Goal: Information Seeking & Learning: Learn about a topic

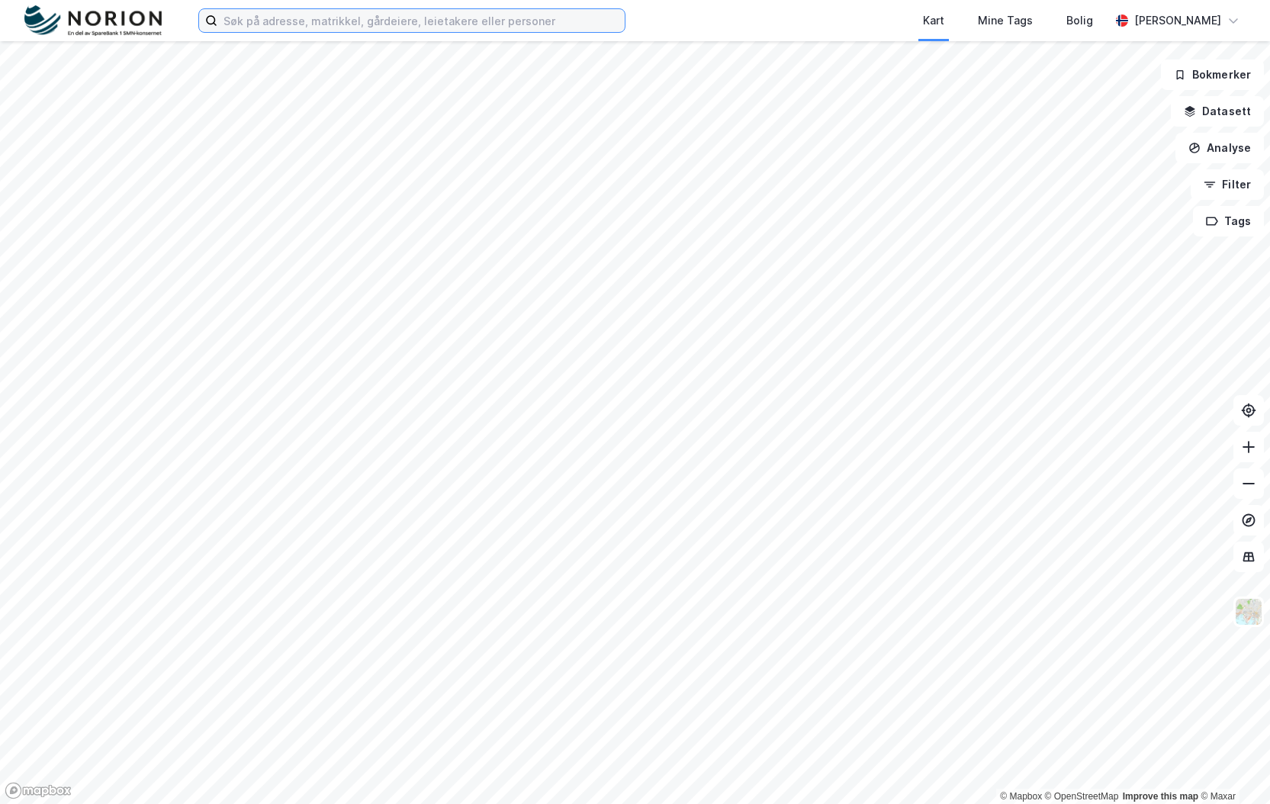
click at [336, 17] on input at bounding box center [420, 20] width 407 height 23
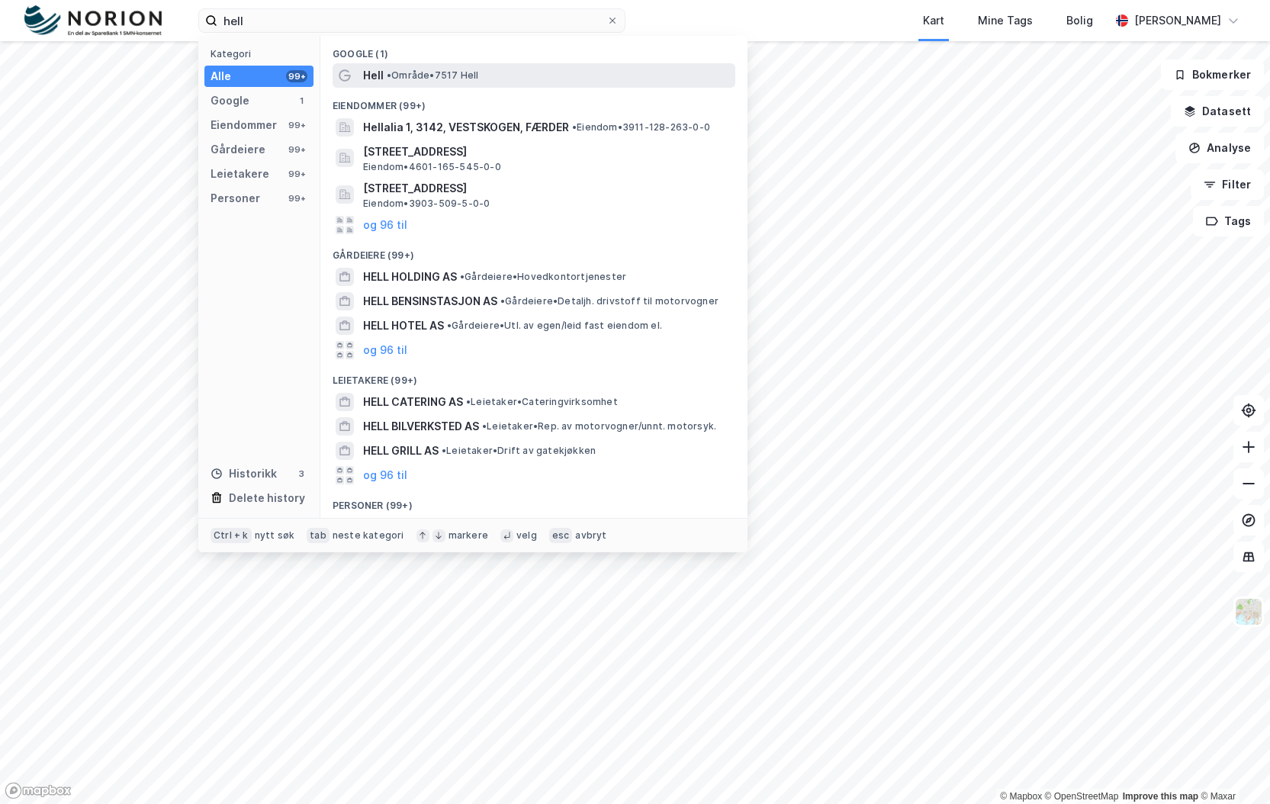
click at [387, 76] on span "•" at bounding box center [389, 74] width 5 height 11
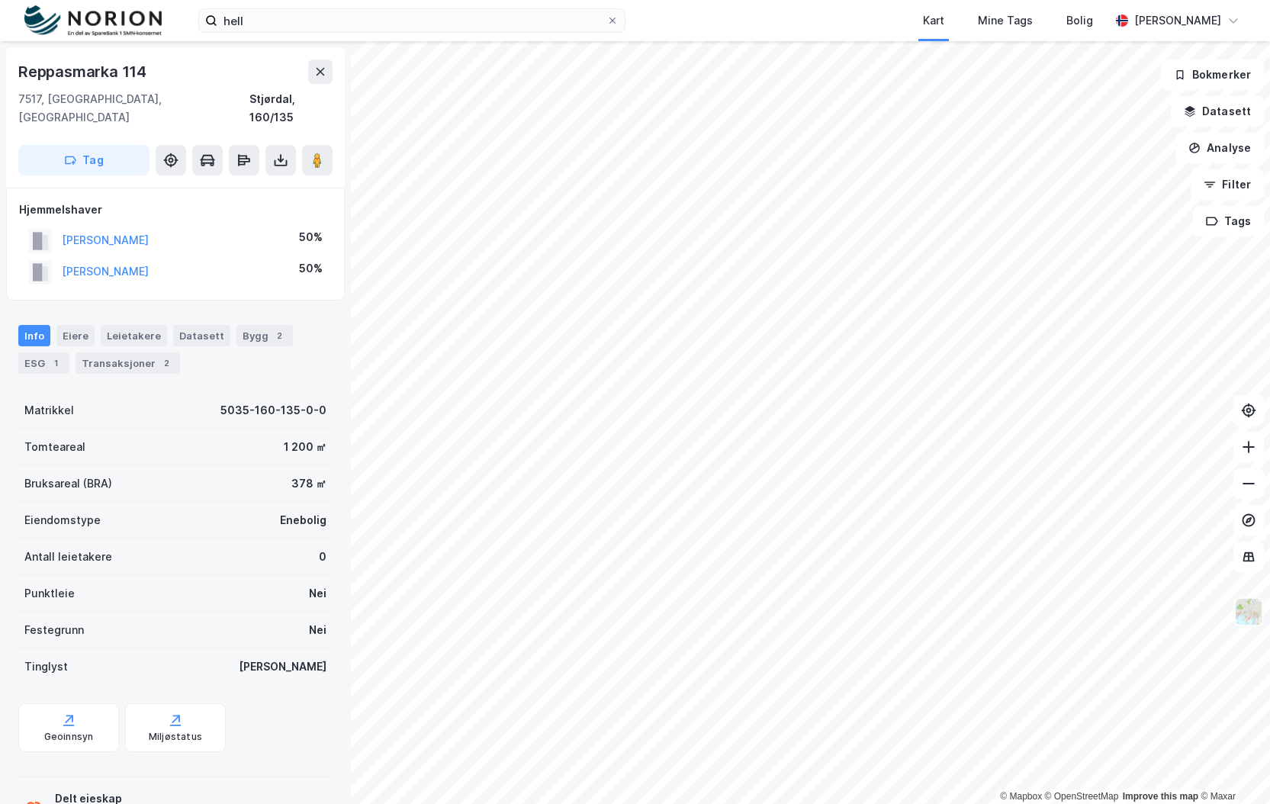
click at [1258, 622] on img at bounding box center [1248, 611] width 29 height 29
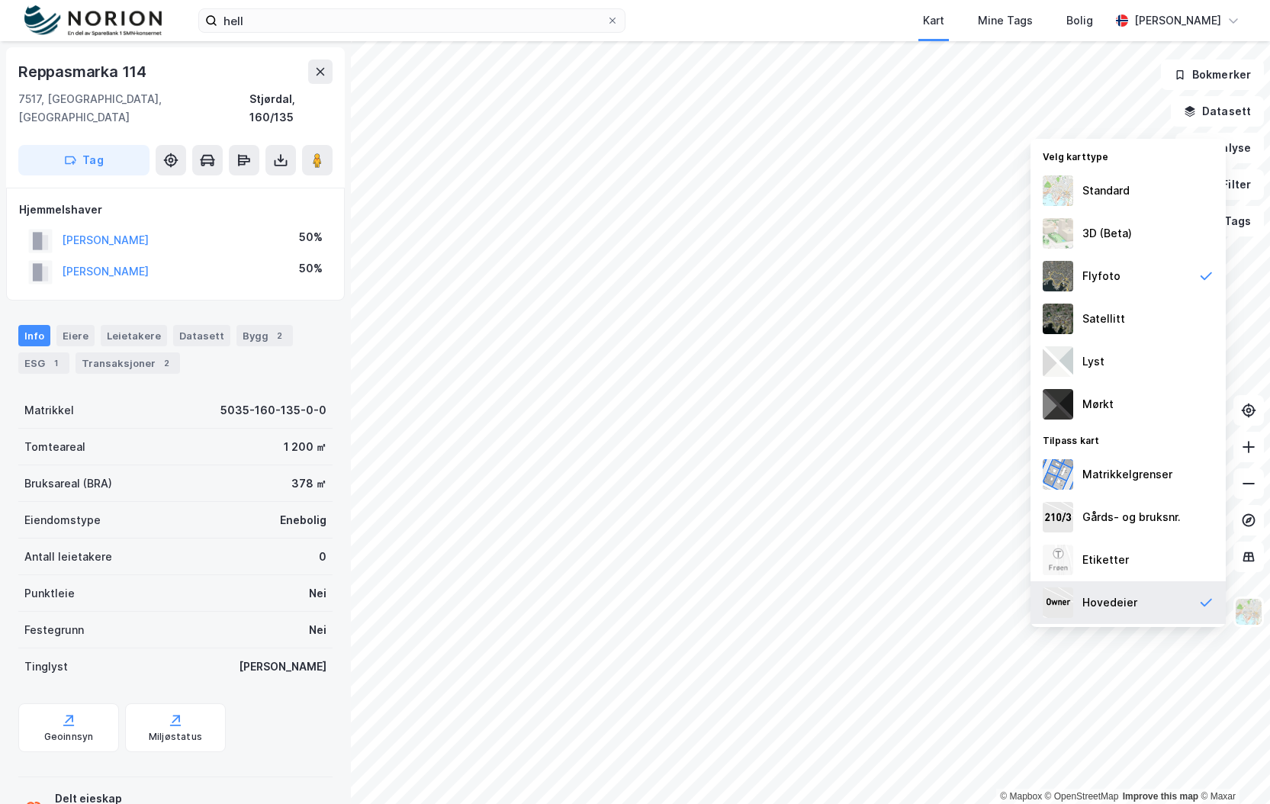
click at [1117, 599] on div "Hovedeier" at bounding box center [1109, 602] width 55 height 18
click at [1116, 599] on div "Hovedeier" at bounding box center [1109, 602] width 55 height 18
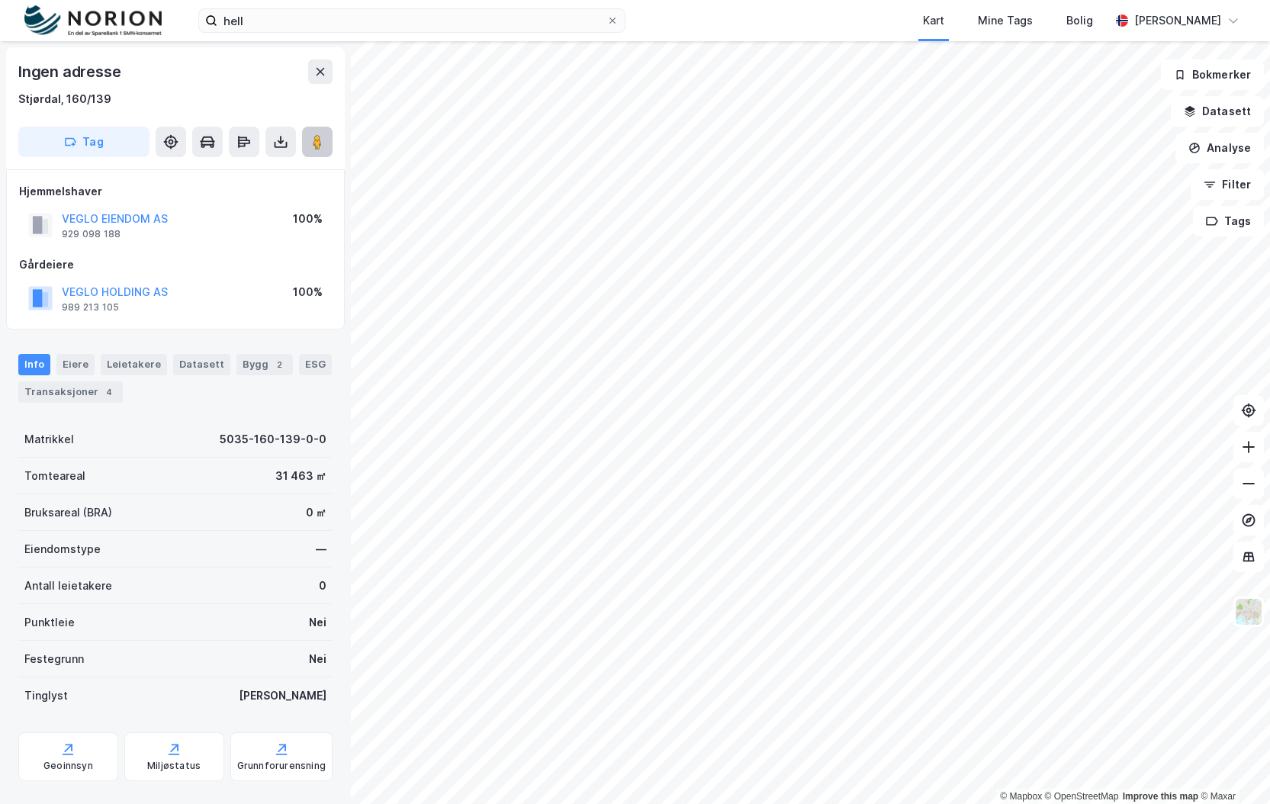
click at [325, 137] on button at bounding box center [317, 142] width 31 height 31
click at [0, 0] on button "VEGLO EIENDOM AS" at bounding box center [0, 0] width 0 height 0
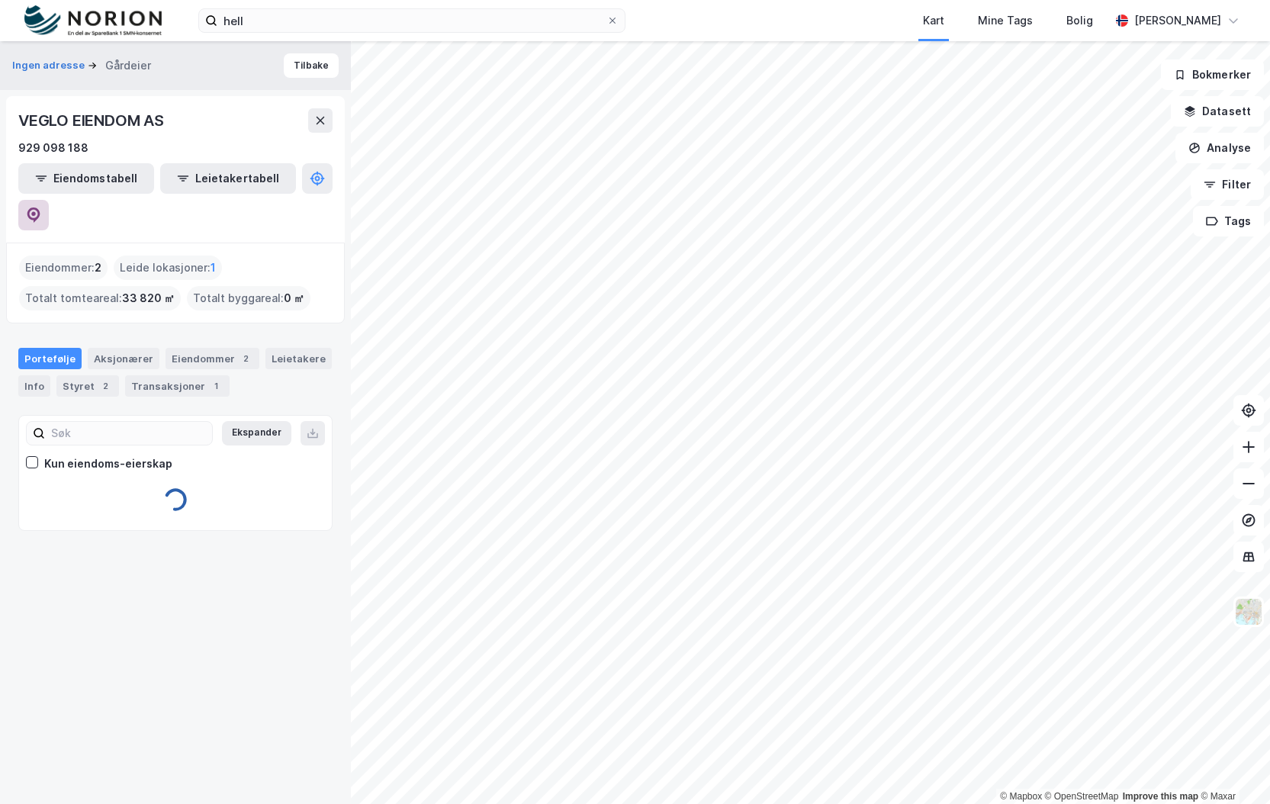
click at [41, 207] on icon at bounding box center [33, 214] width 15 height 15
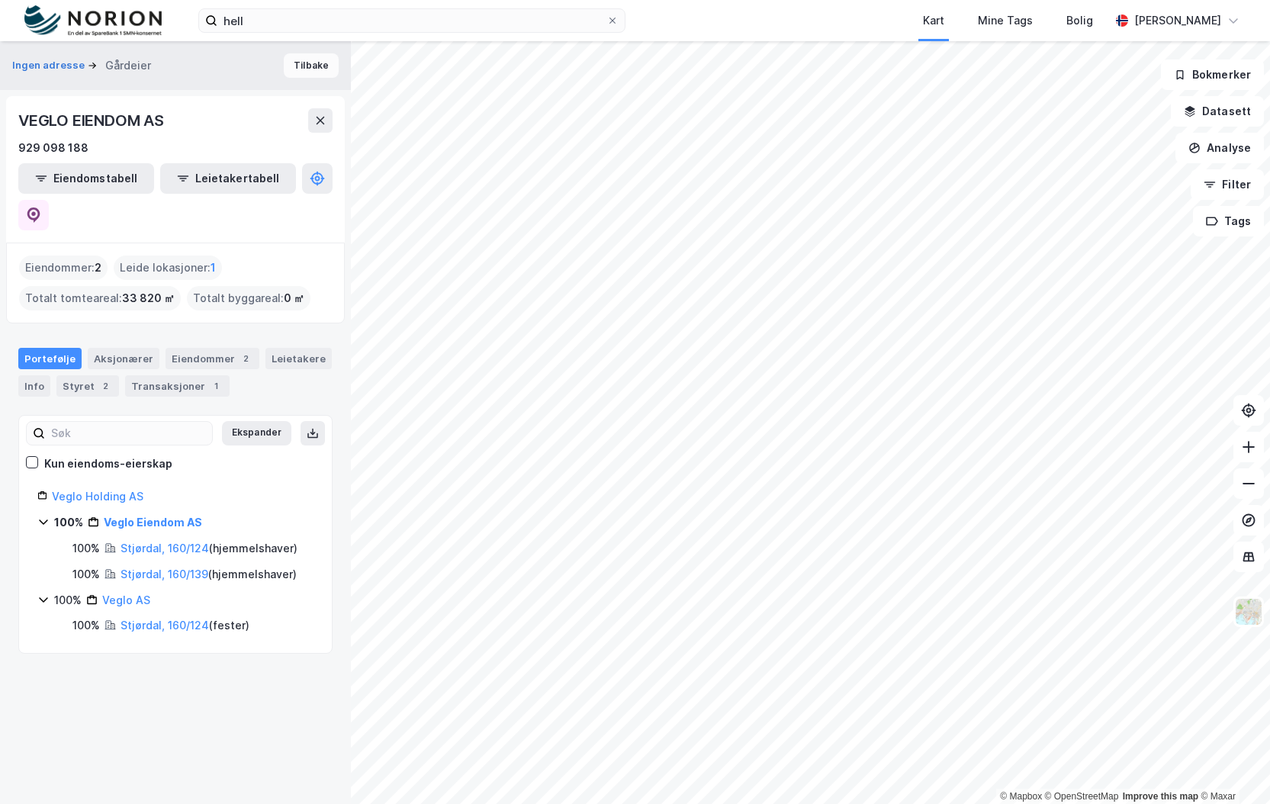
click at [307, 74] on button "Tilbake" at bounding box center [311, 65] width 55 height 24
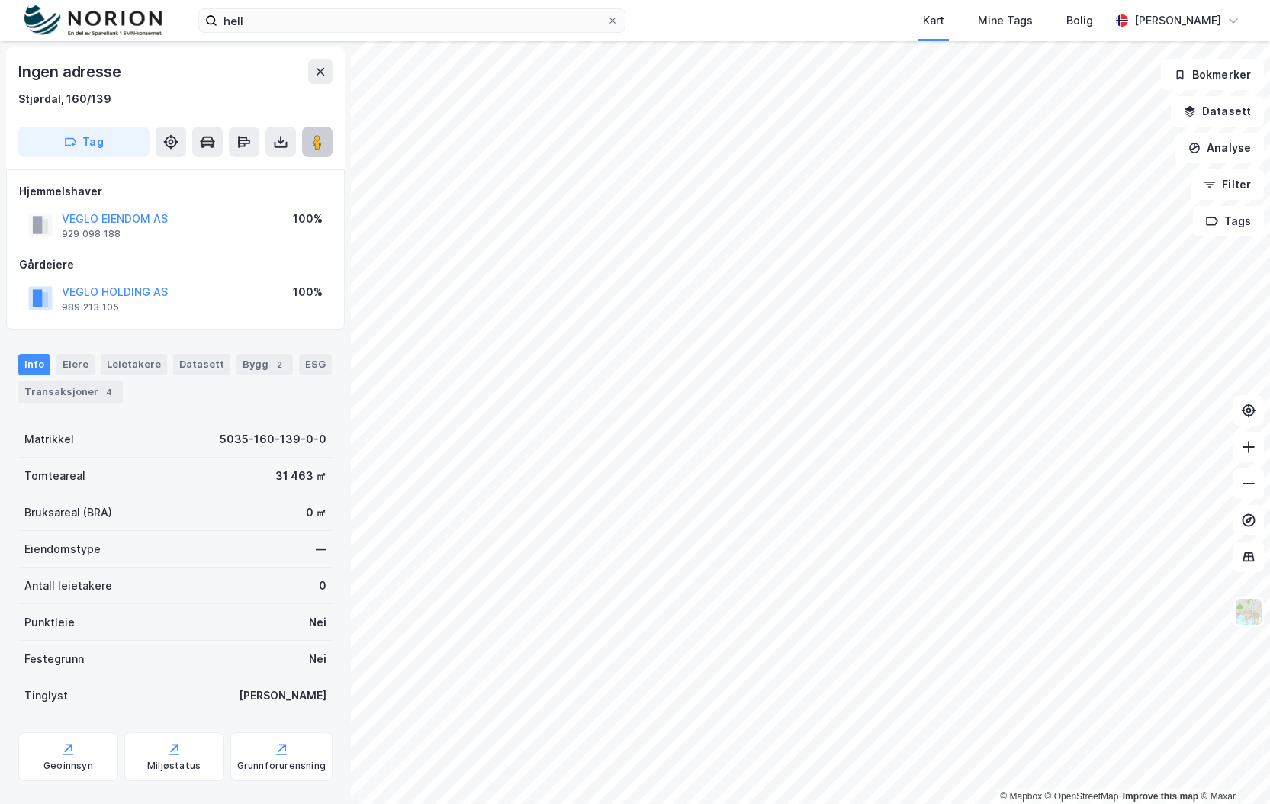
click at [317, 147] on image at bounding box center [317, 141] width 9 height 15
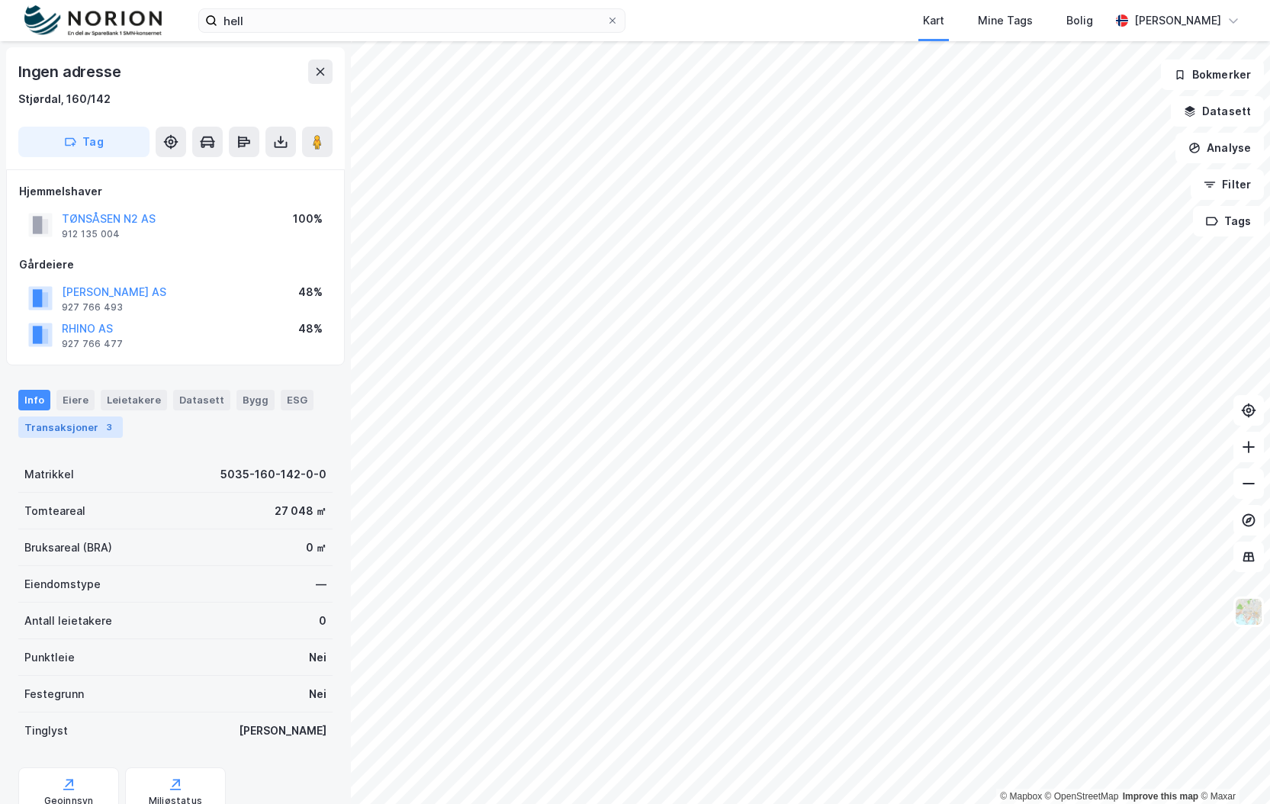
click at [63, 425] on div "Transaksjoner 3" at bounding box center [70, 426] width 104 height 21
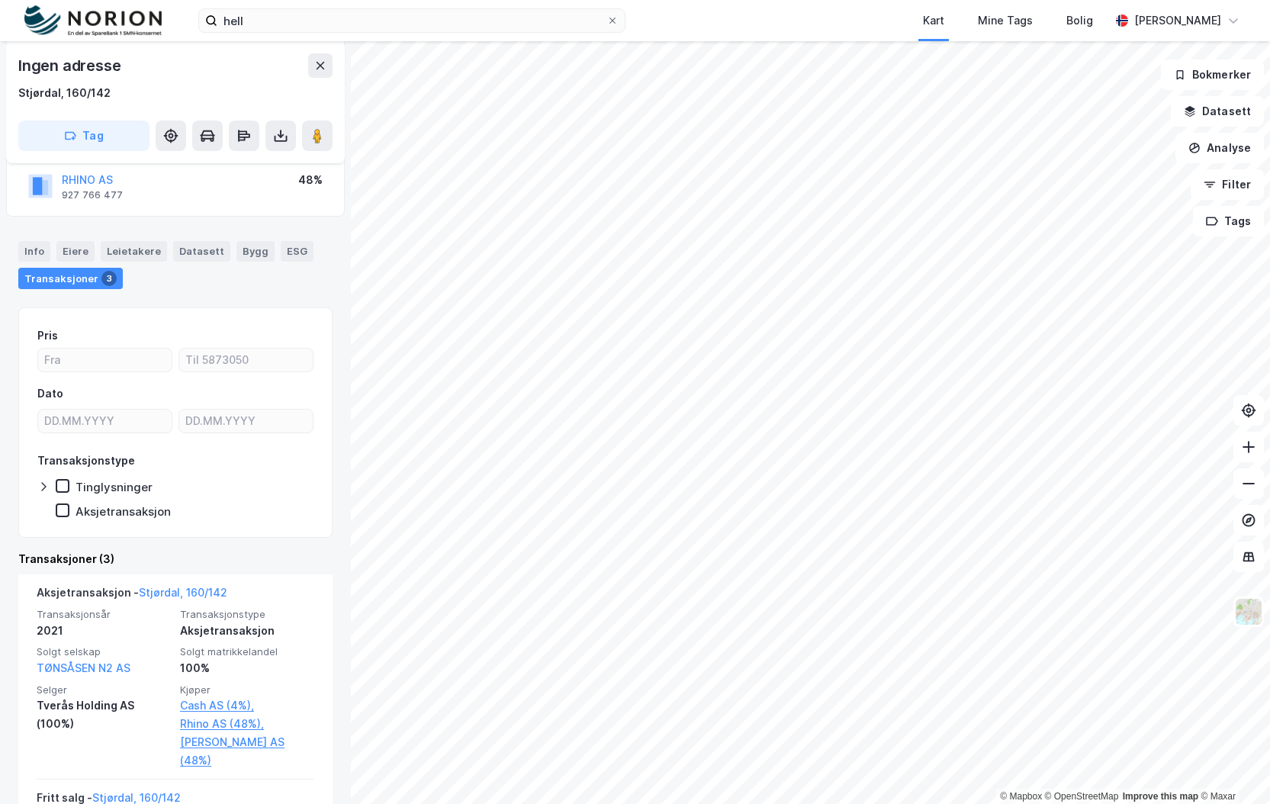
scroll to position [153, 0]
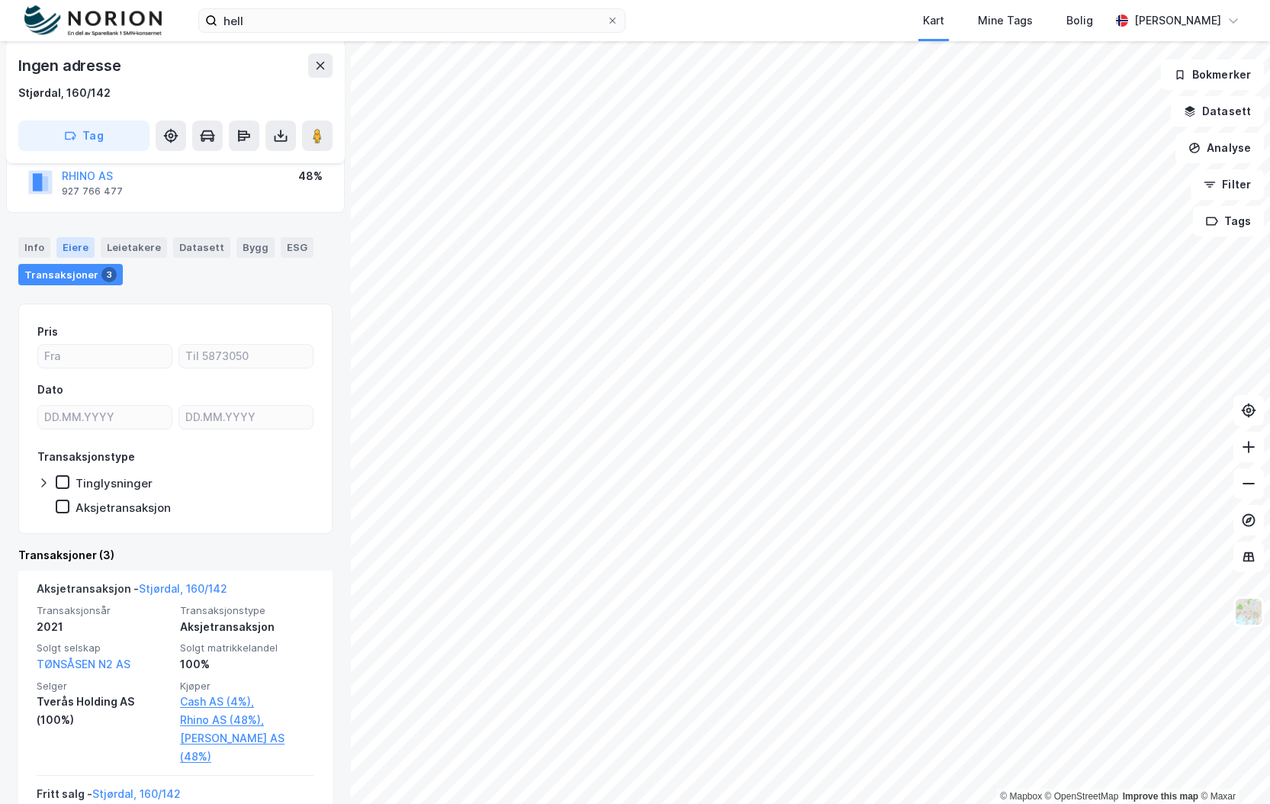
click at [66, 249] on div "Eiere" at bounding box center [75, 247] width 38 height 20
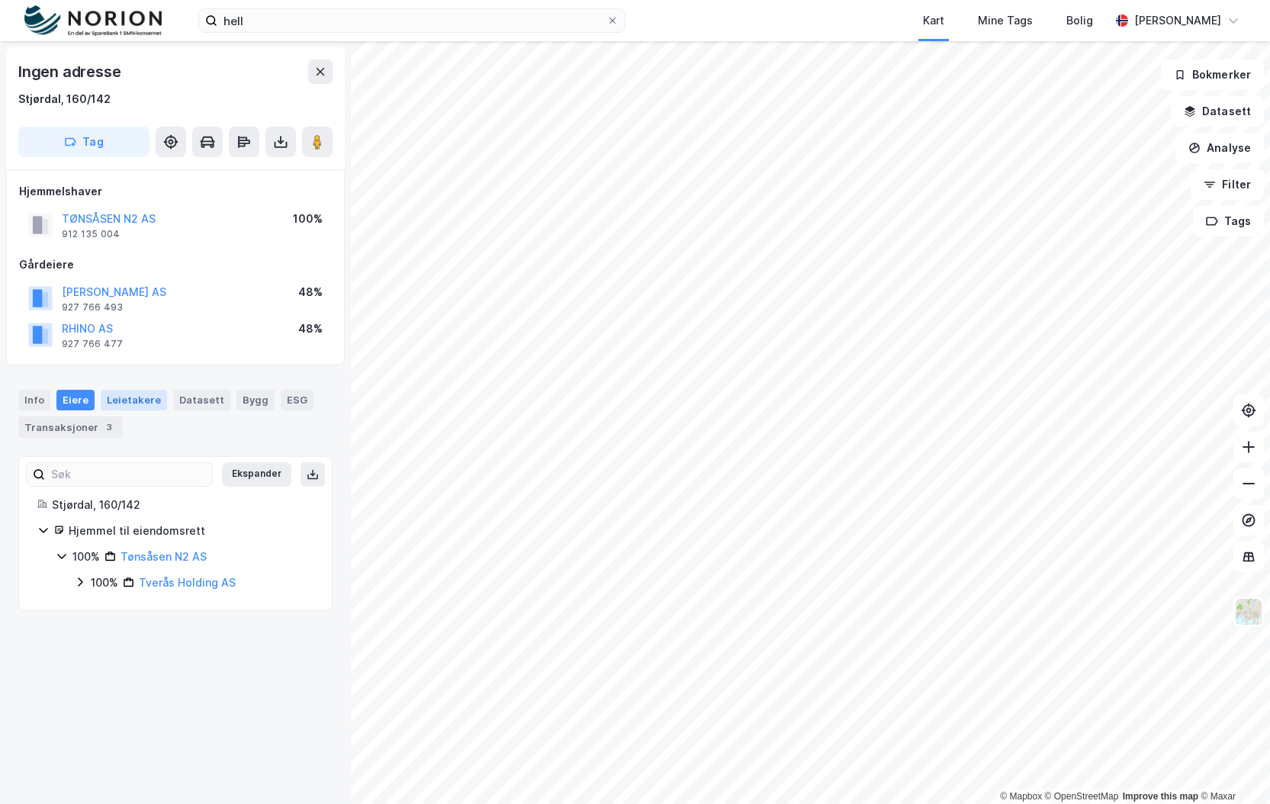
click at [137, 406] on div "Leietakere" at bounding box center [134, 400] width 66 height 20
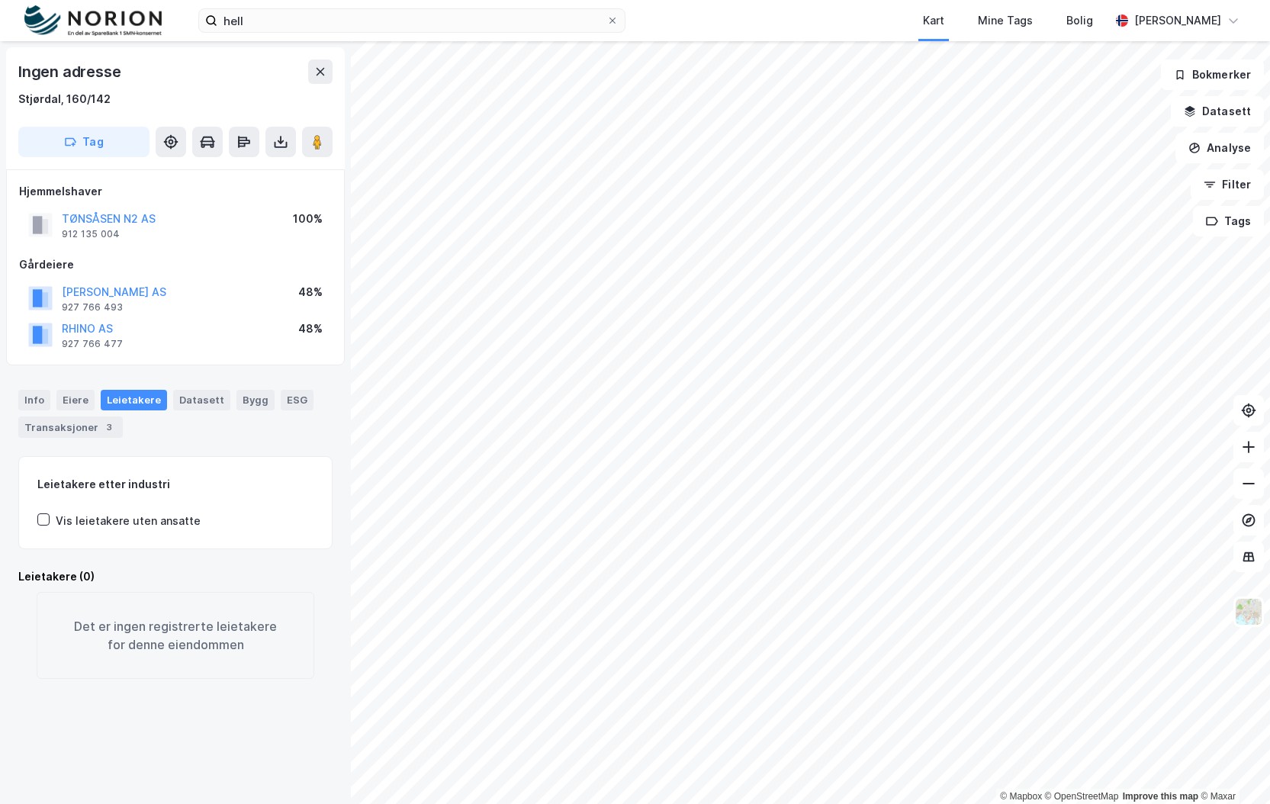
click at [135, 207] on div "TØNSÅSEN N2 AS 912 135 004 100%" at bounding box center [175, 225] width 313 height 37
click at [0, 0] on button "TØNSÅSEN N2 AS" at bounding box center [0, 0] width 0 height 0
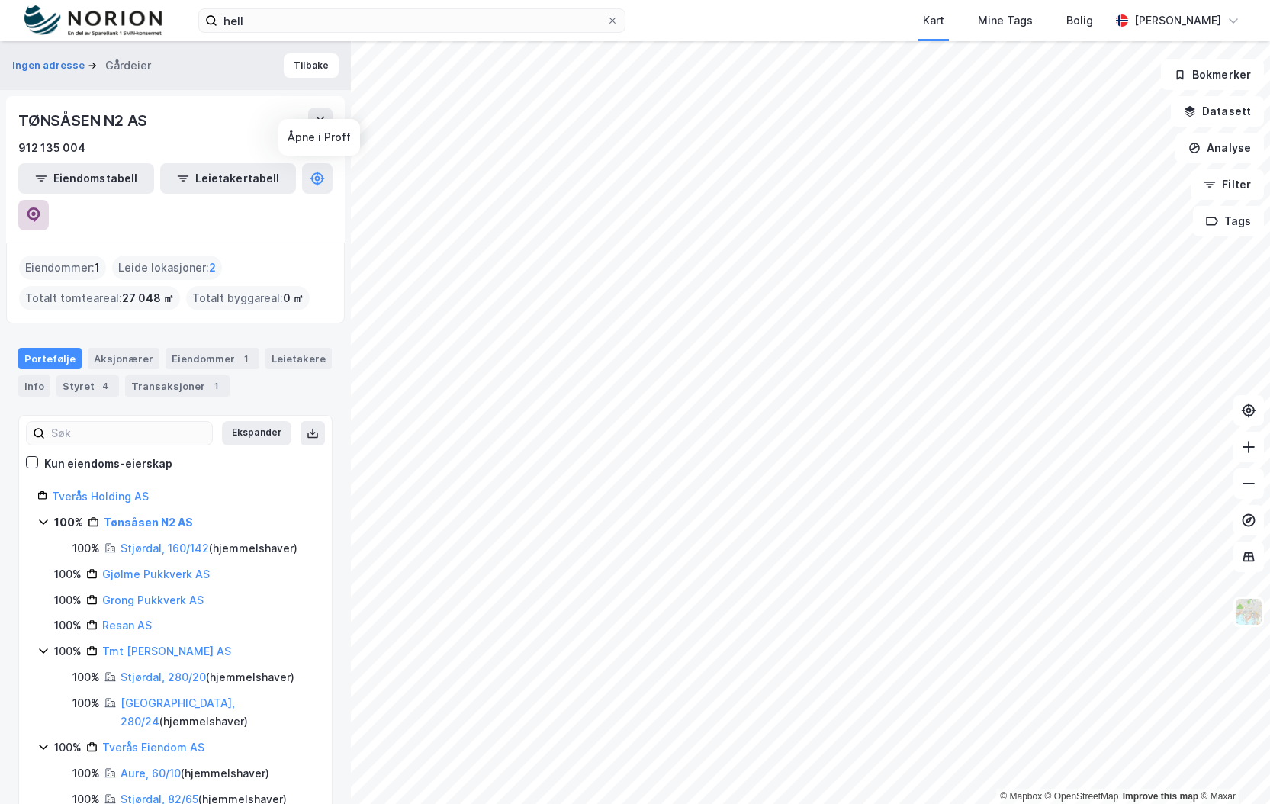
click at [49, 200] on button at bounding box center [33, 215] width 31 height 31
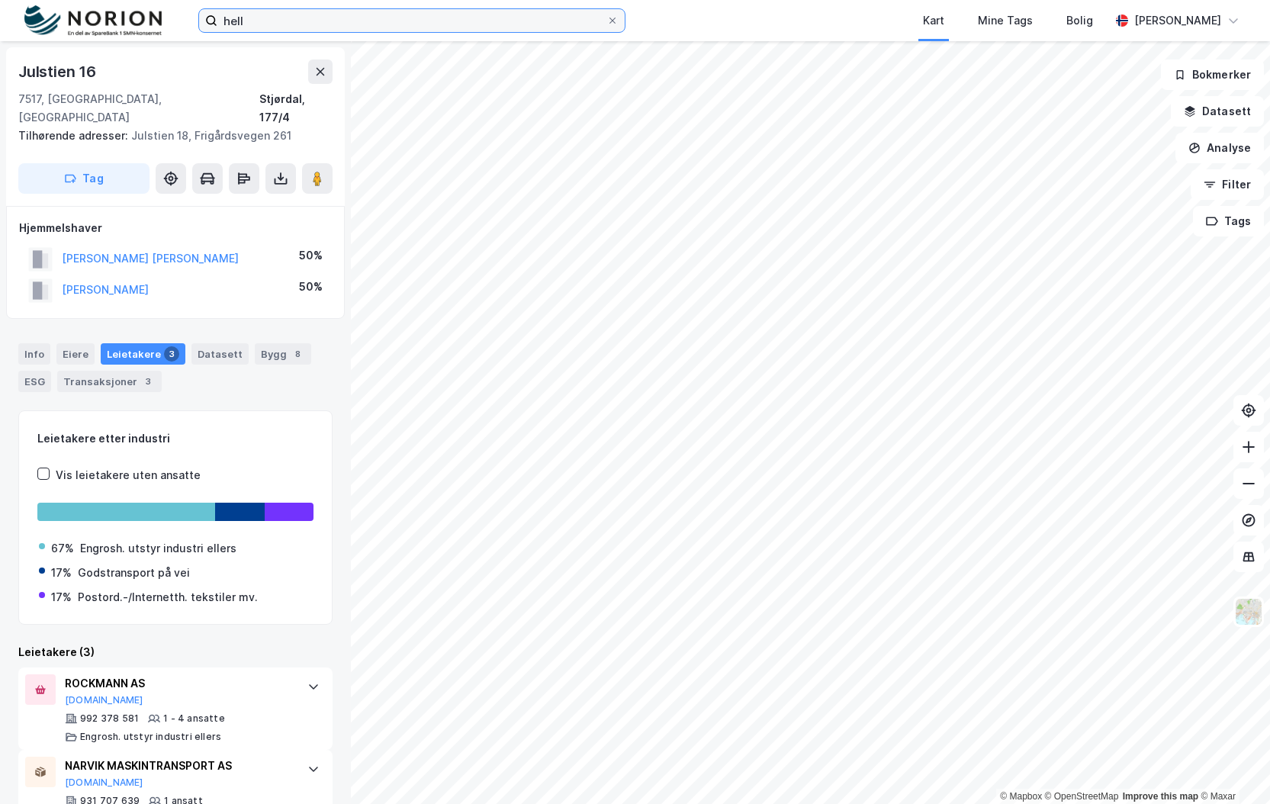
click at [260, 12] on input "hell" at bounding box center [411, 20] width 389 height 23
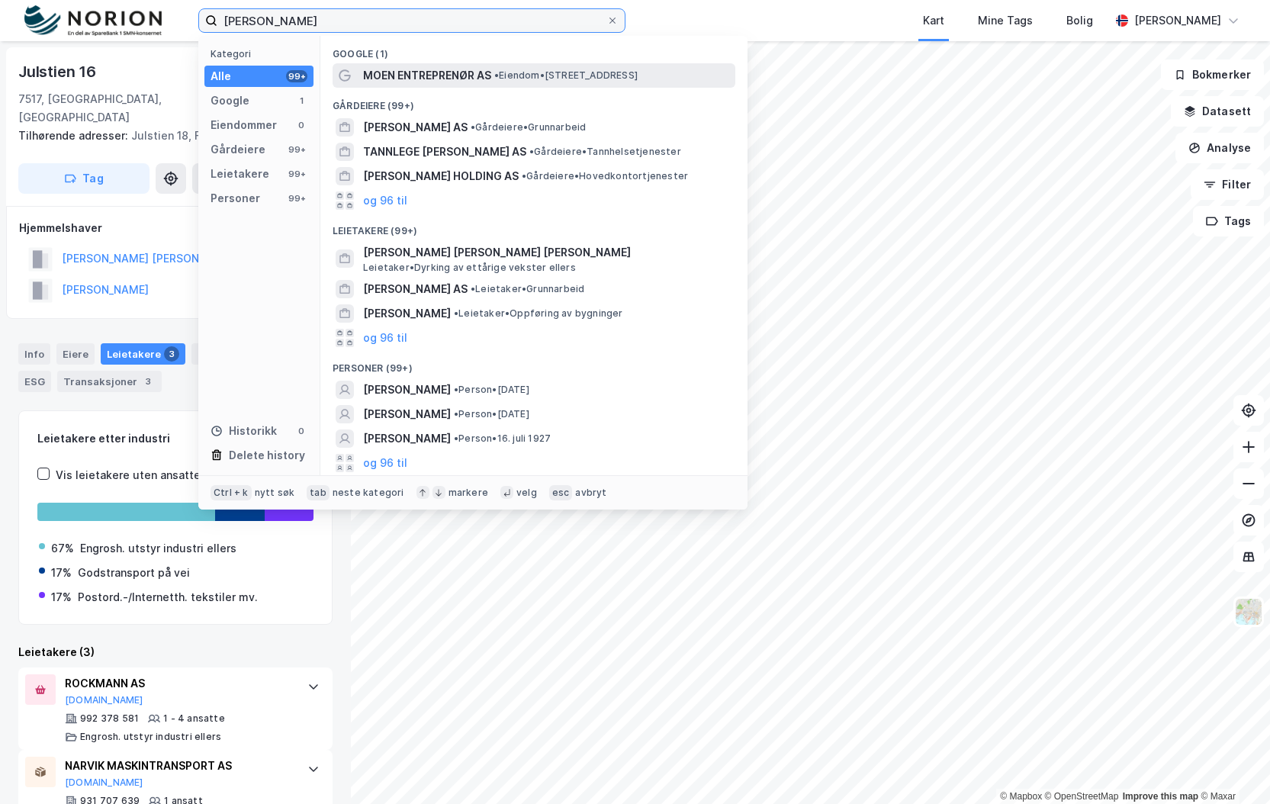
type input "[PERSON_NAME]"
click at [561, 79] on span "• Eiendom • [STREET_ADDRESS]" at bounding box center [565, 75] width 143 height 12
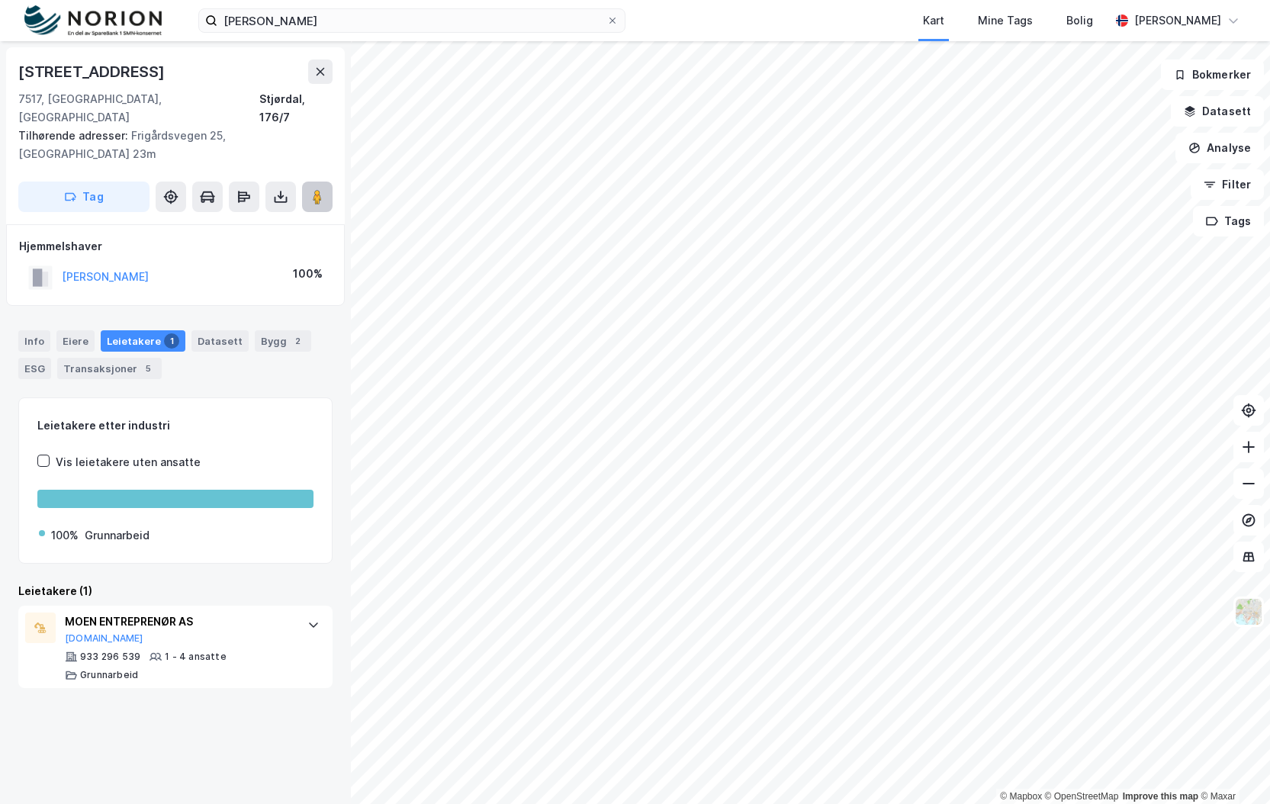
click at [317, 189] on image at bounding box center [317, 196] width 9 height 15
click at [277, 189] on icon at bounding box center [280, 196] width 15 height 15
click at [221, 221] on div "Last ned grunnbok" at bounding box center [205, 227] width 88 height 12
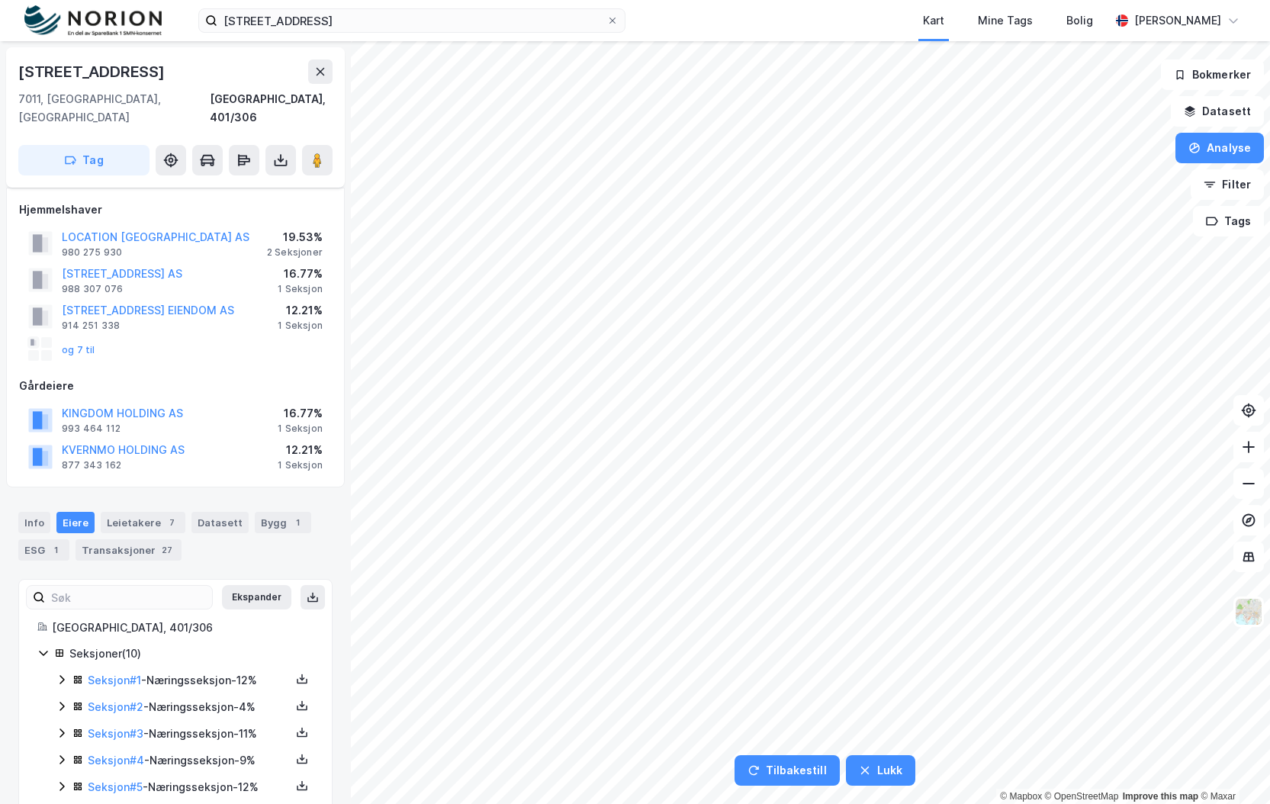
scroll to position [146, 0]
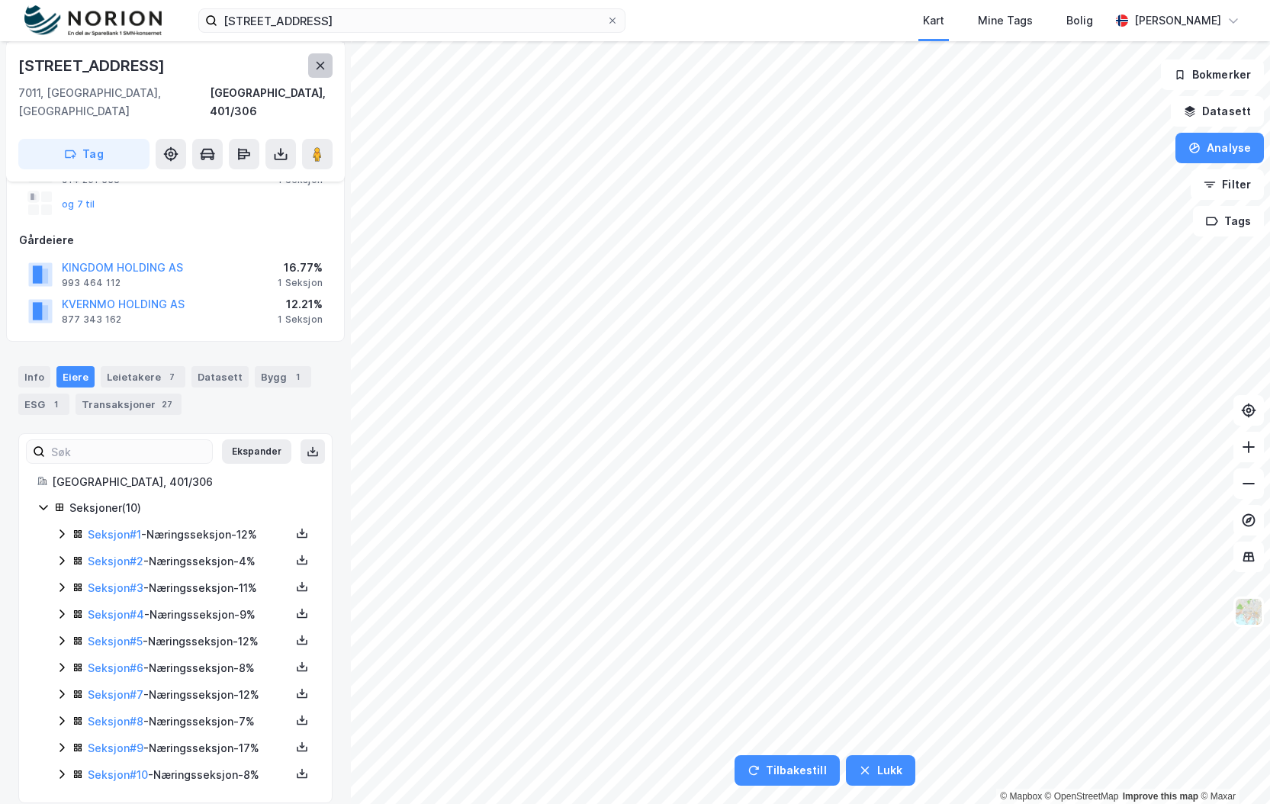
click at [318, 64] on icon at bounding box center [321, 66] width 8 height 8
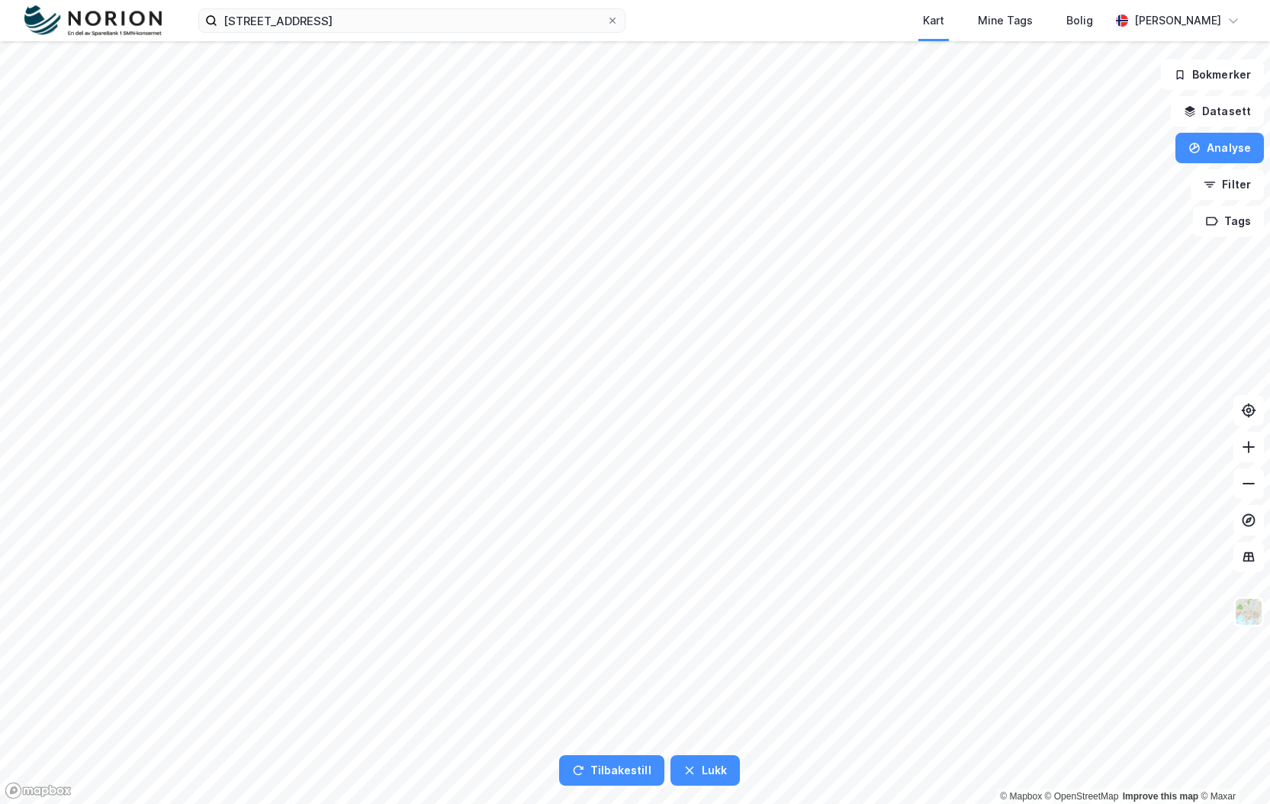
click at [538, 6] on div "KJØPMANNSGATA 31 Kart Mine Tags Bolig Fredrik Riseth Tilbakestill Lukk © Mapbox…" at bounding box center [635, 402] width 1270 height 804
click at [1233, 140] on button "Analyse" at bounding box center [1219, 148] width 88 height 31
click at [1033, 149] on div "Mål avstand" at bounding box center [1087, 149] width 133 height 13
